Goal: Task Accomplishment & Management: Manage account settings

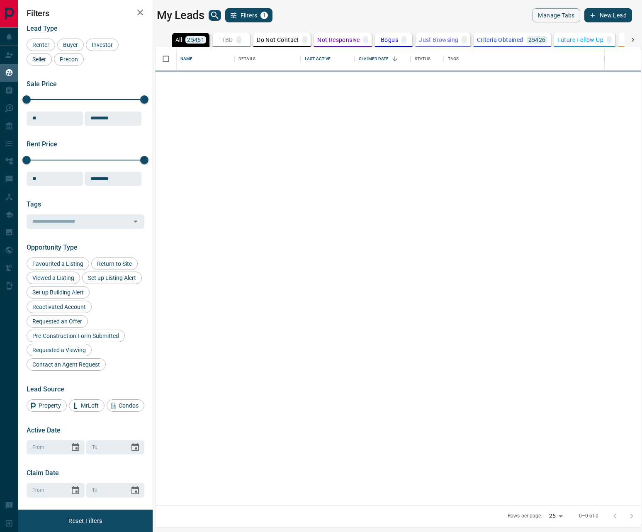
scroll to position [451, 479]
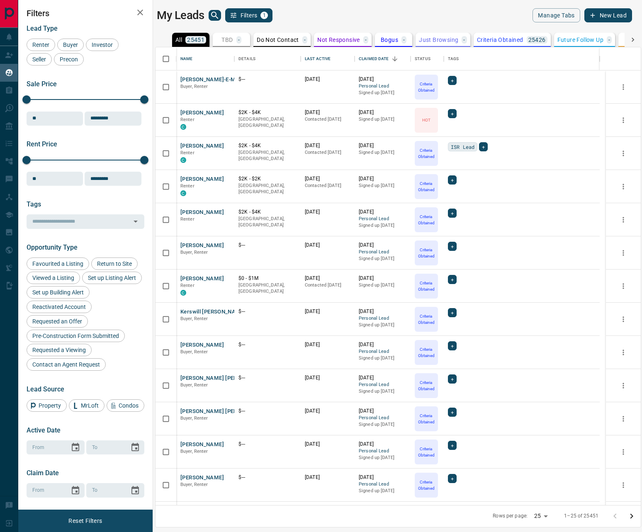
click at [630, 39] on icon at bounding box center [632, 40] width 8 height 8
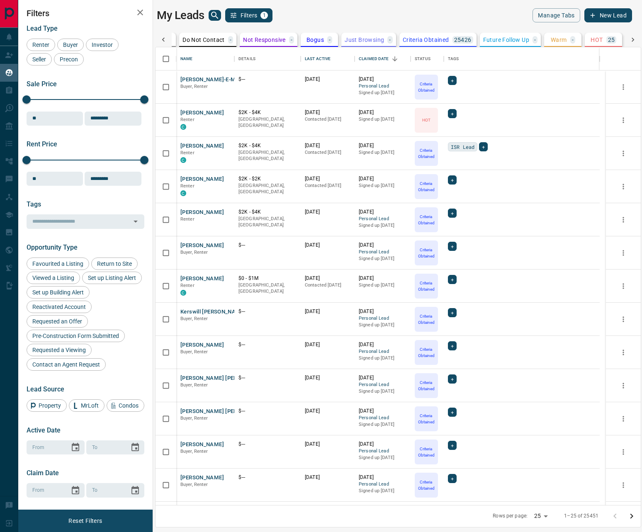
scroll to position [0, 247]
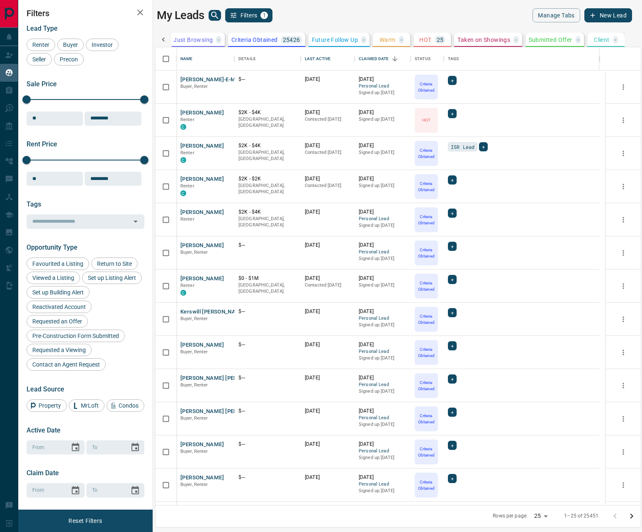
click at [428, 41] on p "HOT" at bounding box center [425, 40] width 12 height 6
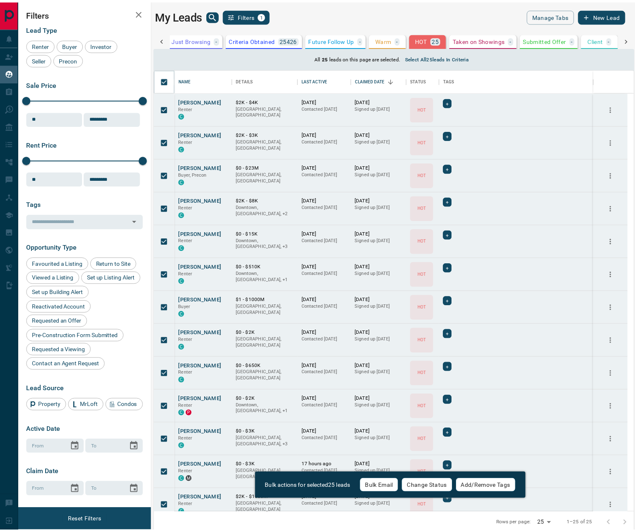
scroll to position [438, 473]
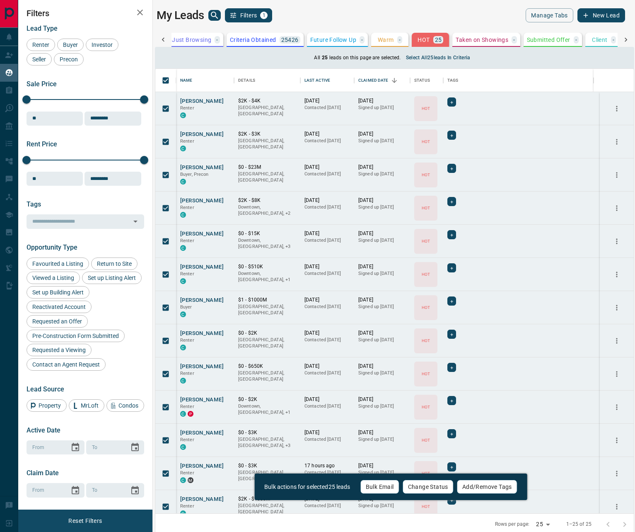
click at [418, 478] on div "Bulk actions for selected 25 leads Bulk Email Change Status Add/Remove Tags" at bounding box center [390, 486] width 273 height 27
click at [419, 484] on button "Change Status" at bounding box center [428, 487] width 51 height 14
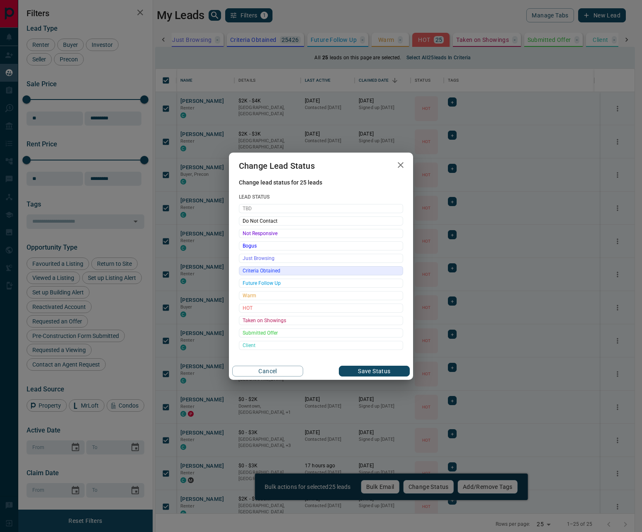
click at [274, 270] on span "Criteria Obtained" at bounding box center [320, 271] width 157 height 8
click at [357, 369] on button "Save Status" at bounding box center [374, 371] width 71 height 11
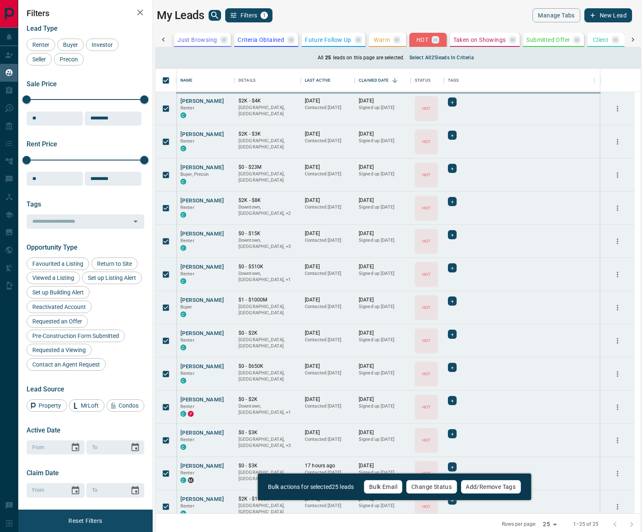
scroll to position [451, 479]
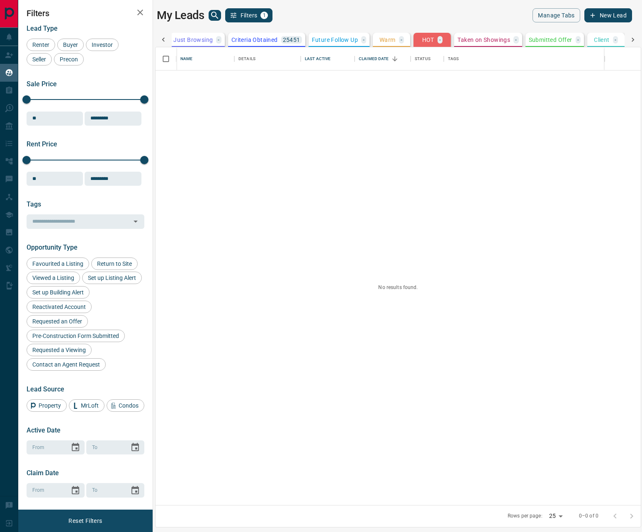
click at [632, 41] on icon at bounding box center [632, 40] width 2 height 4
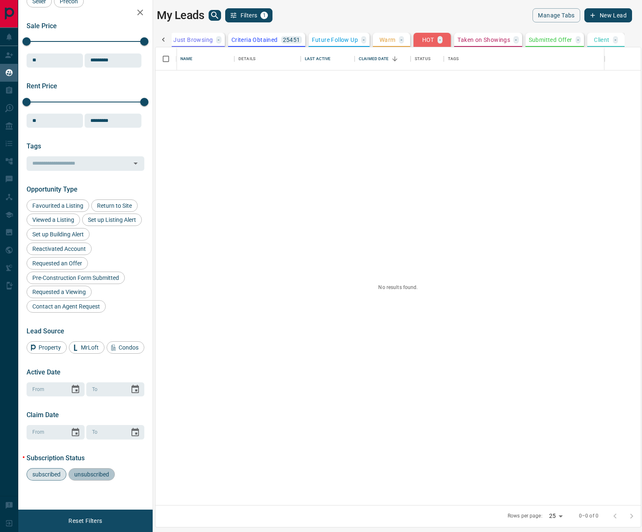
click at [100, 475] on span "unsubscribed" at bounding box center [91, 474] width 41 height 7
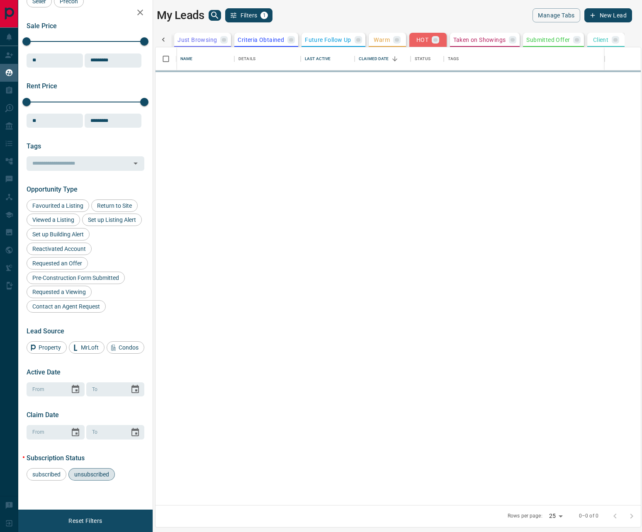
scroll to position [0, 244]
click at [184, 39] on p "Just Browsing" at bounding box center [196, 40] width 39 height 6
click at [161, 38] on icon at bounding box center [163, 40] width 8 height 8
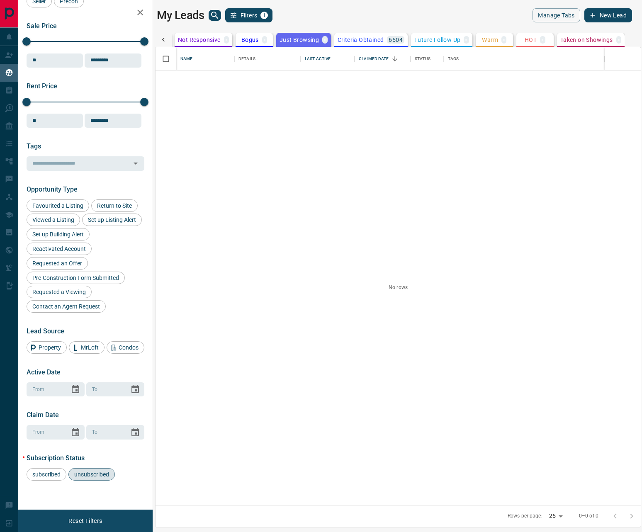
scroll to position [0, 0]
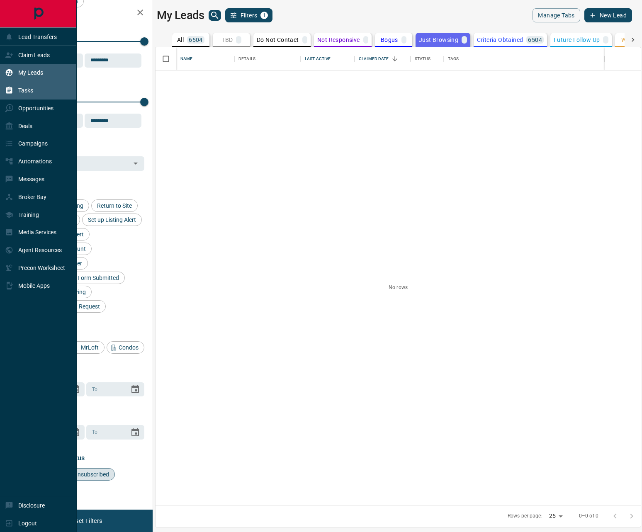
click at [10, 91] on icon at bounding box center [9, 90] width 6 height 7
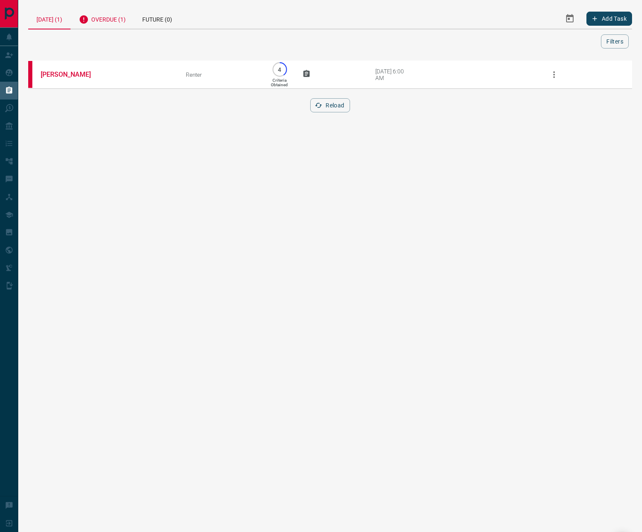
click at [112, 15] on div "Overdue (1)" at bounding box center [101, 18] width 63 height 20
click at [46, 17] on div "[DATE] (1)" at bounding box center [49, 18] width 42 height 21
click at [114, 21] on div "Overdue (1)" at bounding box center [101, 18] width 63 height 20
click at [170, 23] on div "Future (0)" at bounding box center [157, 18] width 46 height 21
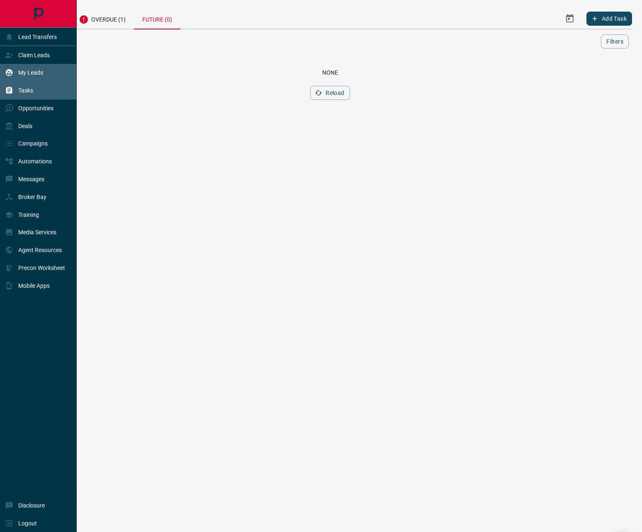
click at [20, 71] on p "My Leads" at bounding box center [30, 72] width 25 height 7
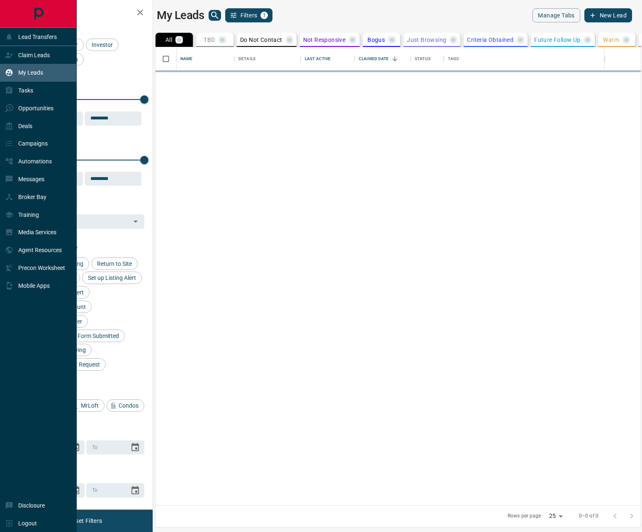
scroll to position [7, 7]
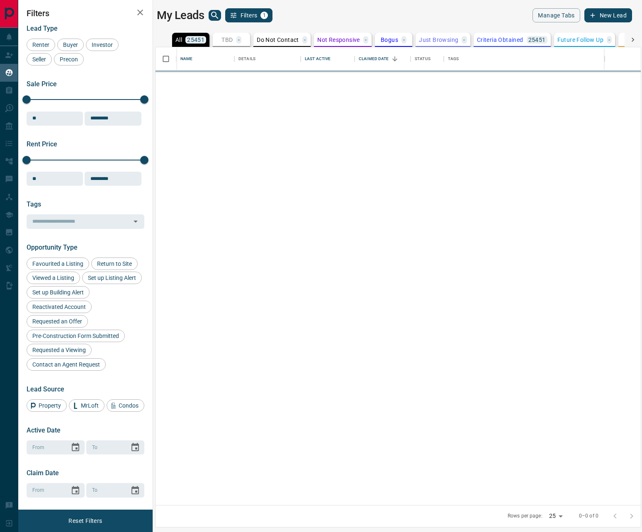
click at [211, 17] on icon "search button" at bounding box center [215, 15] width 10 height 10
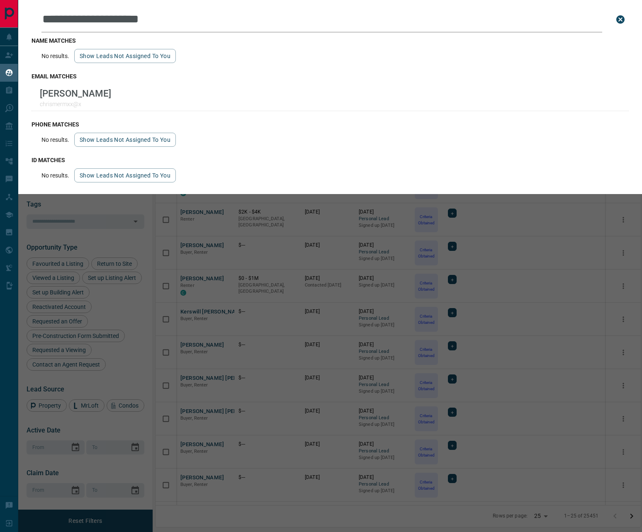
click at [184, 27] on input "**********" at bounding box center [321, 20] width 560 height 26
paste input "*********"
type input "**********"
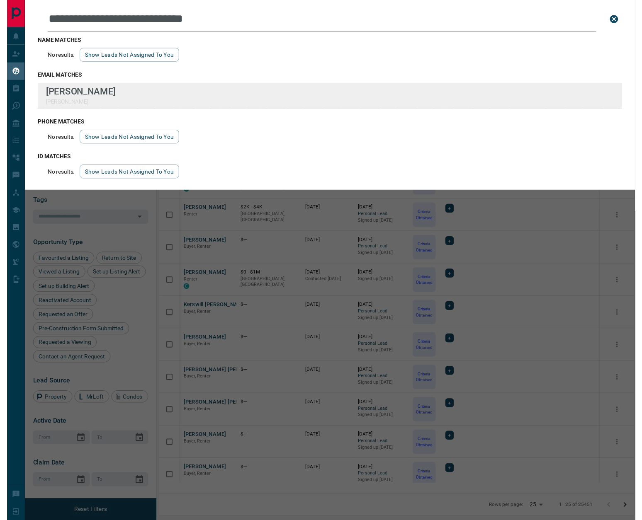
scroll to position [440, 479]
